Goal: Transaction & Acquisition: Download file/media

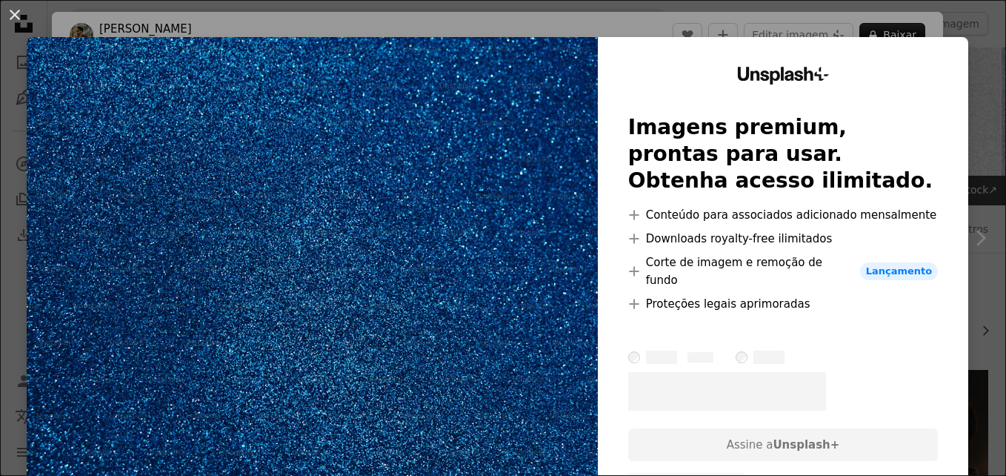
scroll to position [296, 0]
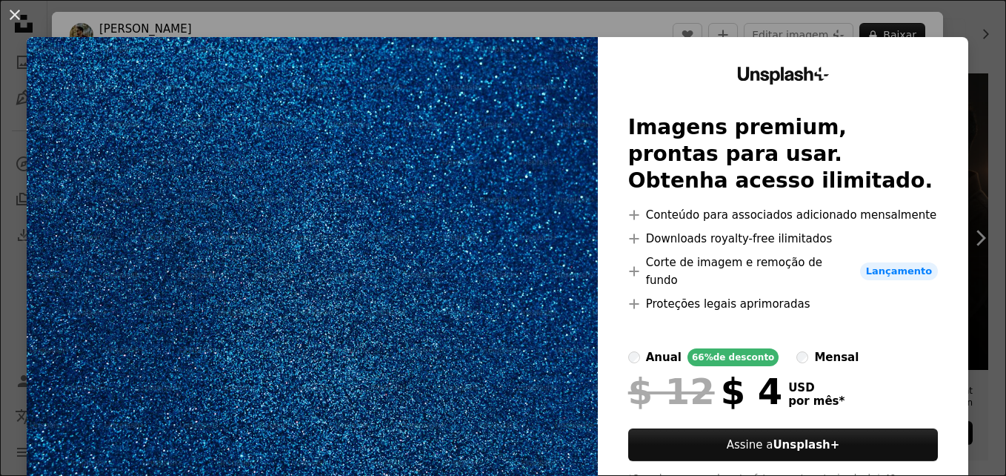
click at [950, 32] on div "An X shape Unsplash+ Imagens premium, prontas para usar. Obtenha acesso ilimita…" at bounding box center [503, 238] width 1006 height 476
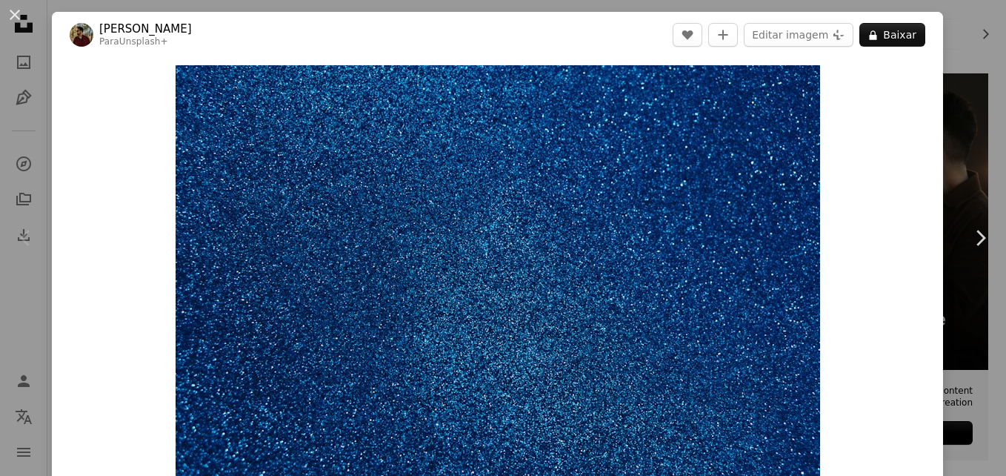
click at [930, 36] on header "[PERSON_NAME] Para Unsplash+ A heart A plus sign Editar imagem Plus sign for Un…" at bounding box center [497, 35] width 891 height 46
click at [24, 18] on button "An X shape" at bounding box center [15, 15] width 18 height 18
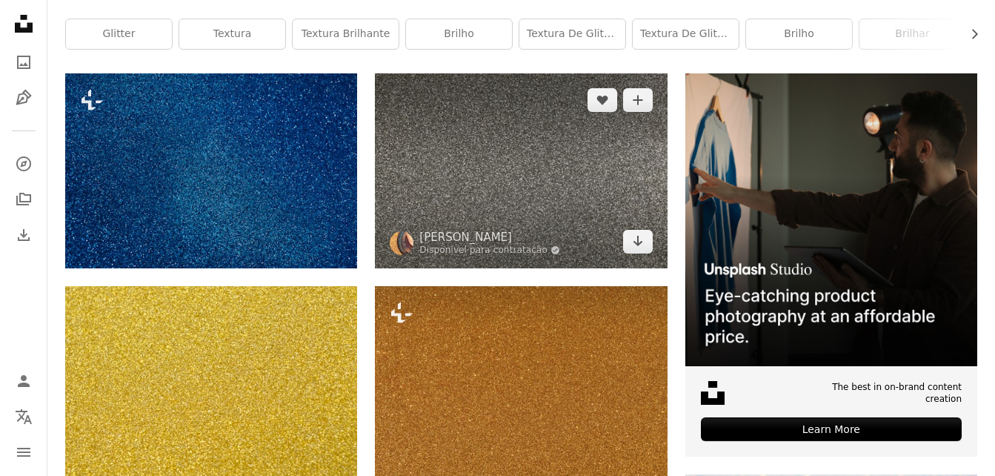
click at [490, 177] on img at bounding box center [521, 170] width 292 height 195
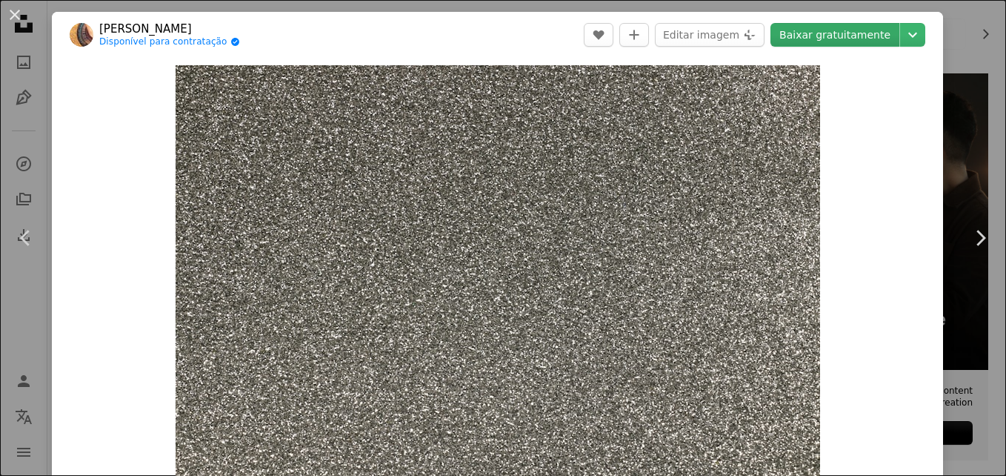
click at [839, 36] on link "Baixar gratuitamente" at bounding box center [834, 35] width 129 height 24
